Goal: Task Accomplishment & Management: Complete application form

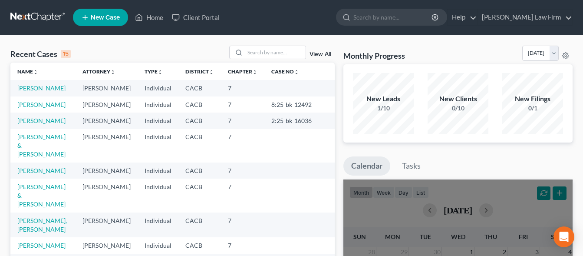
click at [24, 87] on link "[PERSON_NAME]" at bounding box center [41, 87] width 48 height 7
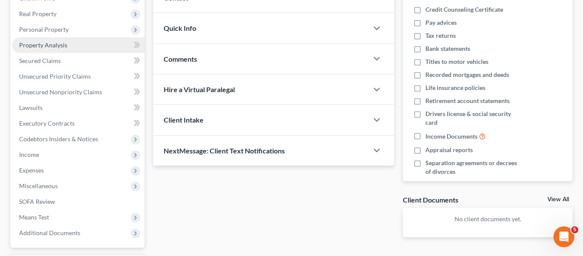
scroll to position [133, 0]
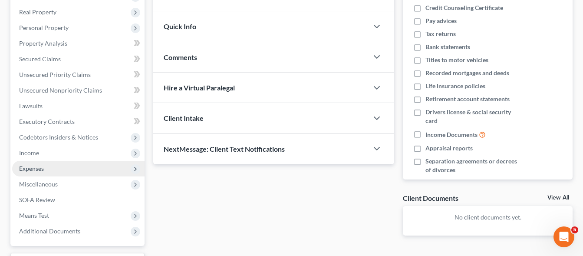
click at [26, 169] on span "Expenses" at bounding box center [31, 167] width 25 height 7
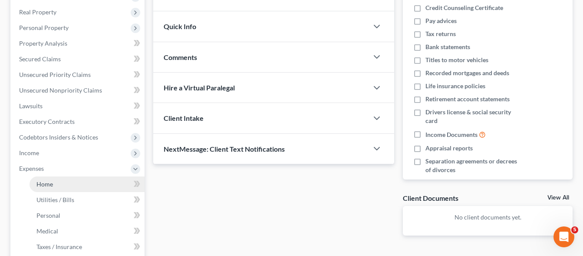
click at [41, 184] on span "Home" at bounding box center [44, 183] width 16 height 7
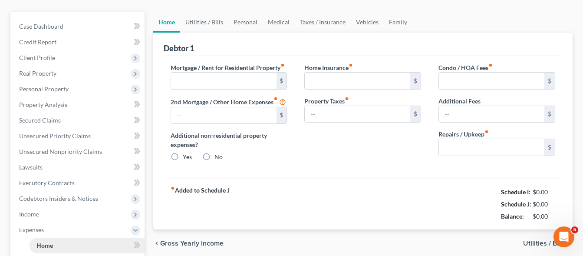
type input "0.00"
radio input "true"
type input "0.00"
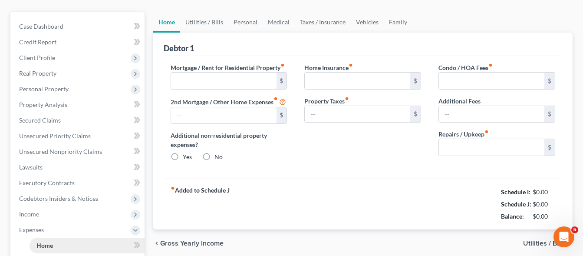
type input "0.00"
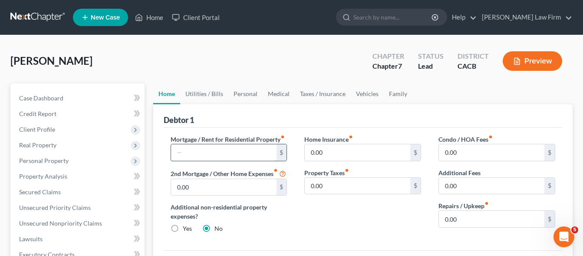
click at [196, 149] on input "text" at bounding box center [223, 152] width 105 height 16
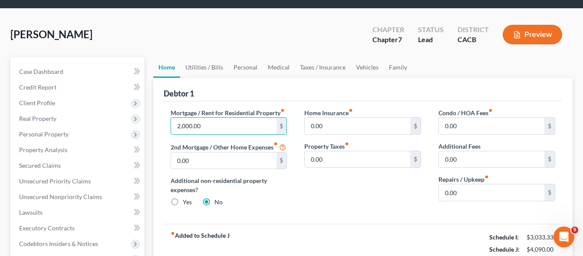
scroll to position [44, 0]
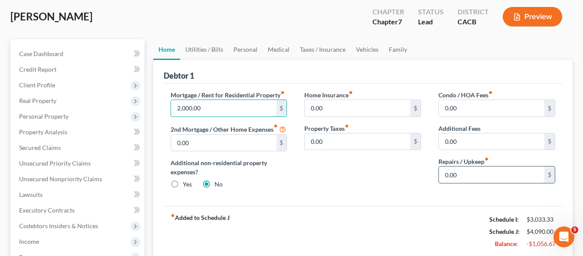
type input "2,000.00"
click at [448, 176] on input "0.00" at bounding box center [491, 174] width 105 height 16
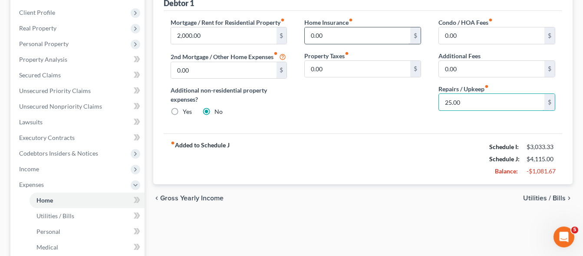
scroll to position [133, 0]
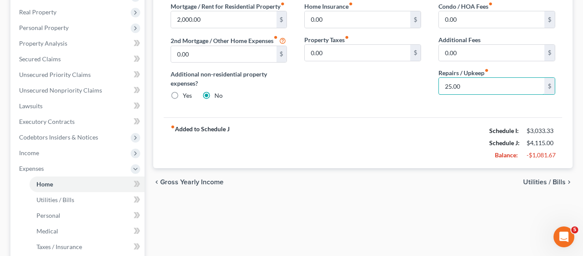
type input "25.00"
click at [547, 185] on span "Utilities / Bills" at bounding box center [544, 181] width 43 height 7
